Goal: Navigation & Orientation: Find specific page/section

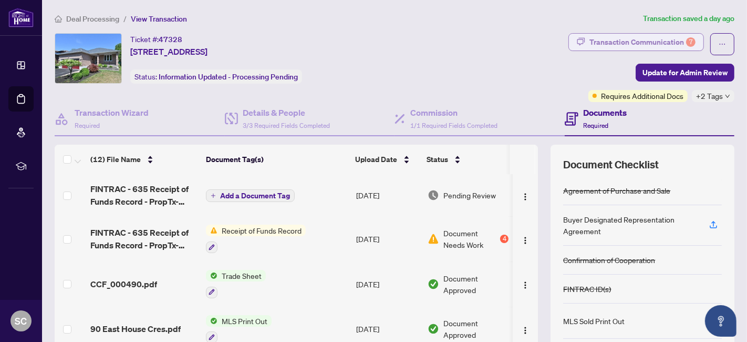
click at [629, 40] on div "Transaction Communication 7" at bounding box center [643, 42] width 106 height 17
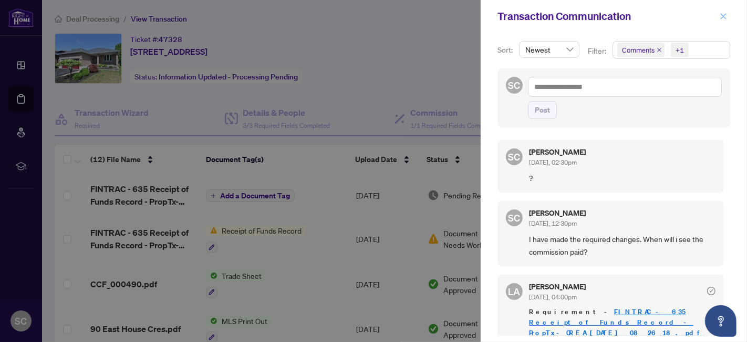
click at [724, 14] on icon "close" at bounding box center [723, 16] width 7 height 7
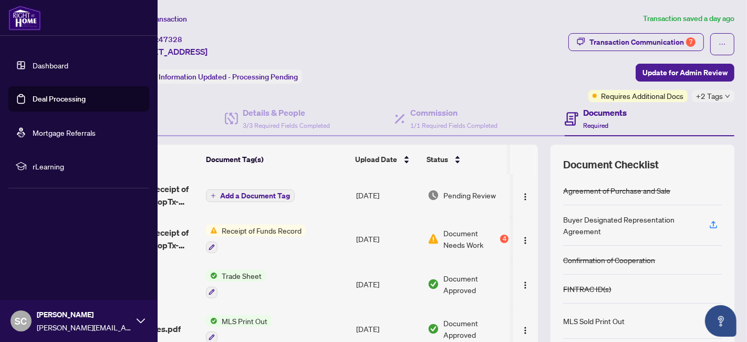
click at [49, 94] on link "Deal Processing" at bounding box center [59, 98] width 53 height 9
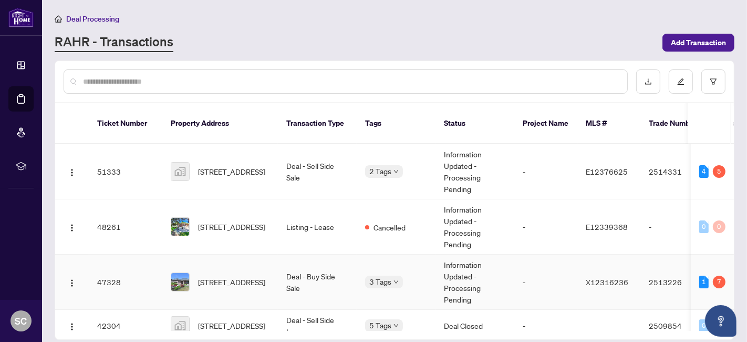
click at [275, 261] on td "[STREET_ADDRESS]" at bounding box center [220, 281] width 116 height 55
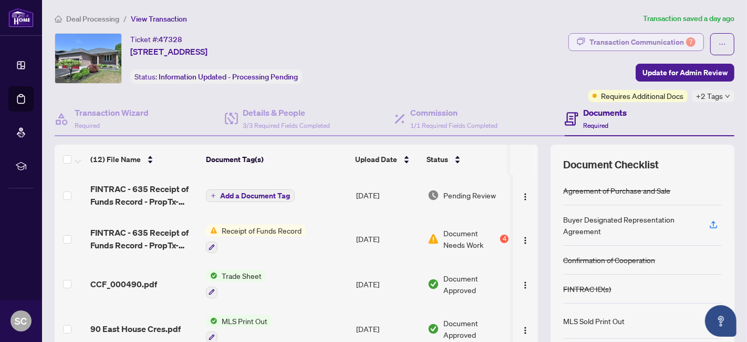
click at [668, 43] on div "Transaction Communication 7" at bounding box center [643, 42] width 106 height 17
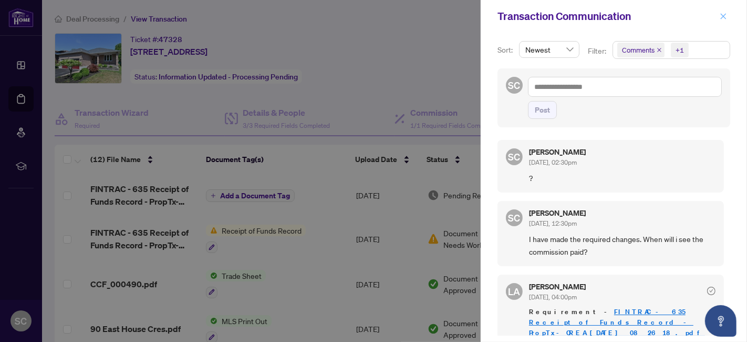
click at [719, 17] on button "button" at bounding box center [724, 16] width 14 height 13
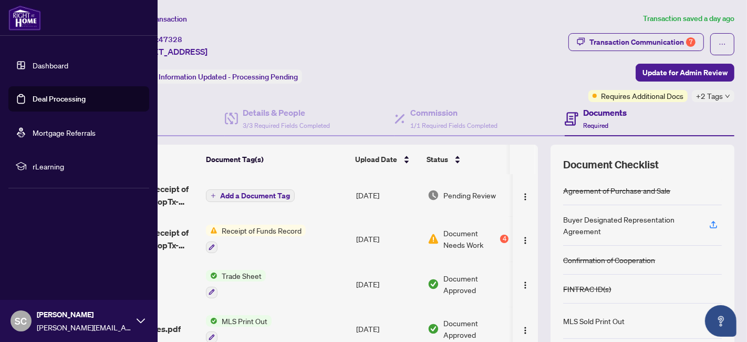
click at [63, 102] on link "Deal Processing" at bounding box center [59, 98] width 53 height 9
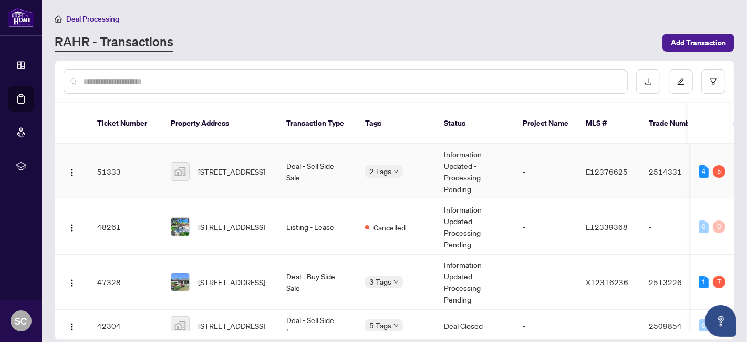
click at [198, 166] on span "[STREET_ADDRESS]" at bounding box center [231, 172] width 67 height 12
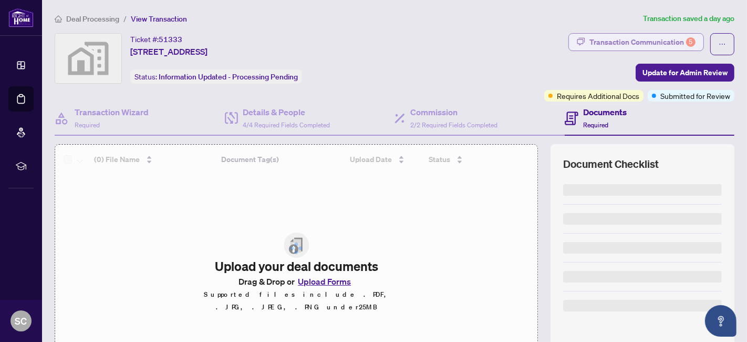
click at [644, 46] on div "Transaction Communication 5" at bounding box center [643, 42] width 106 height 17
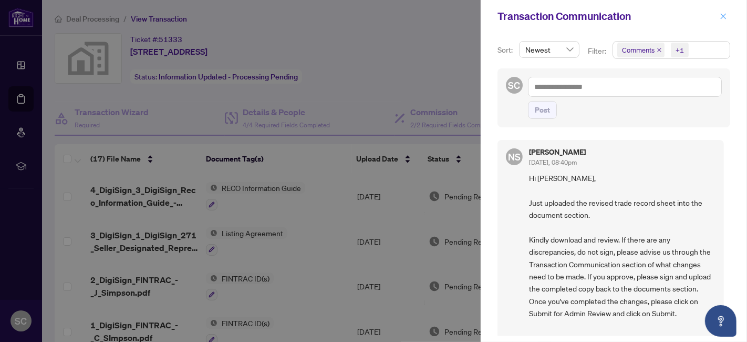
click at [722, 15] on icon "close" at bounding box center [723, 16] width 7 height 7
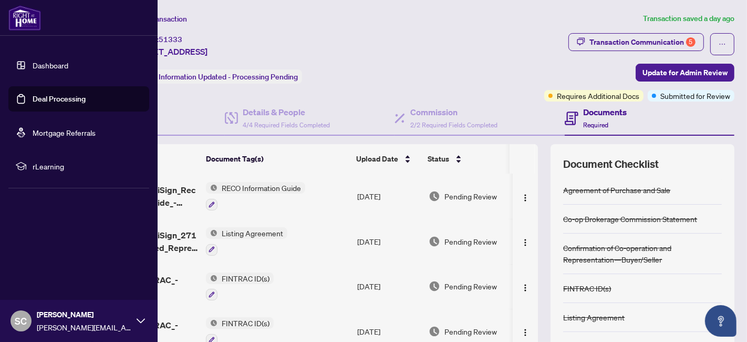
click at [33, 102] on link "Deal Processing" at bounding box center [59, 98] width 53 height 9
